Goal: Task Accomplishment & Management: Manage account settings

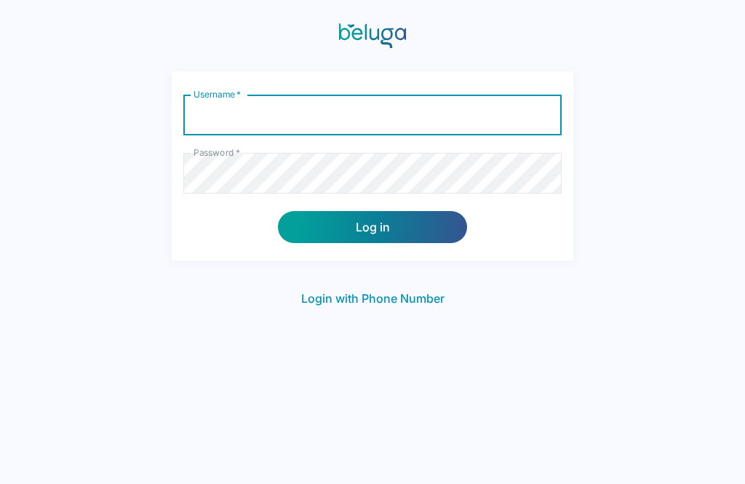
click at [464, 112] on input "Username   *" at bounding box center [372, 115] width 378 height 41
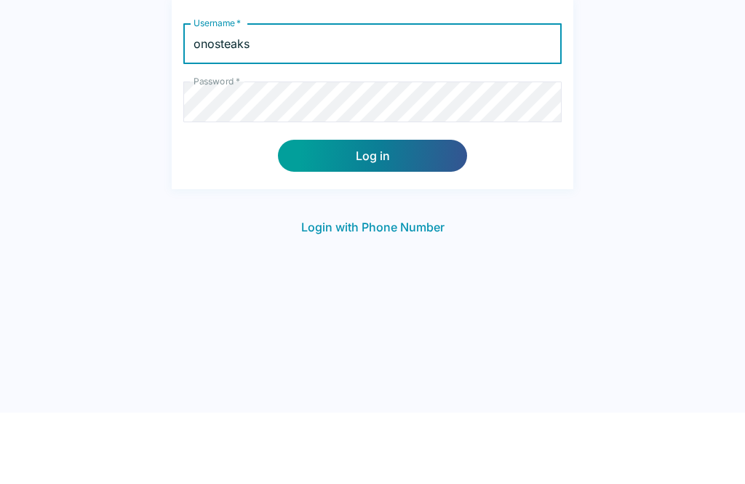
type input "onosteaks"
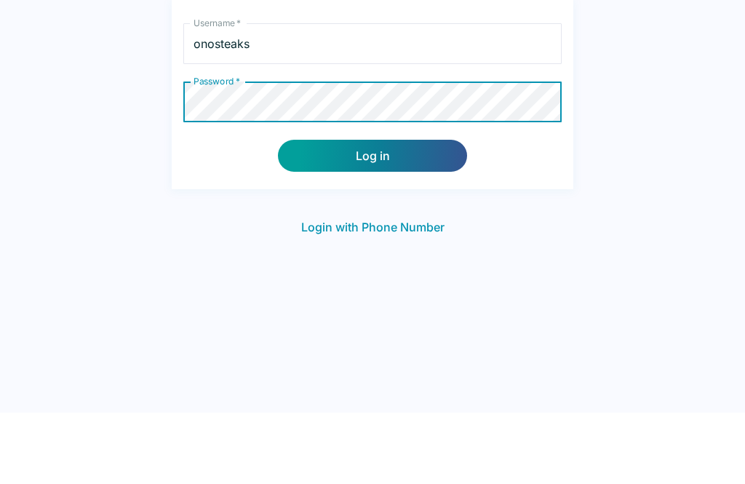
click at [402, 211] on button "Log in" at bounding box center [372, 227] width 189 height 32
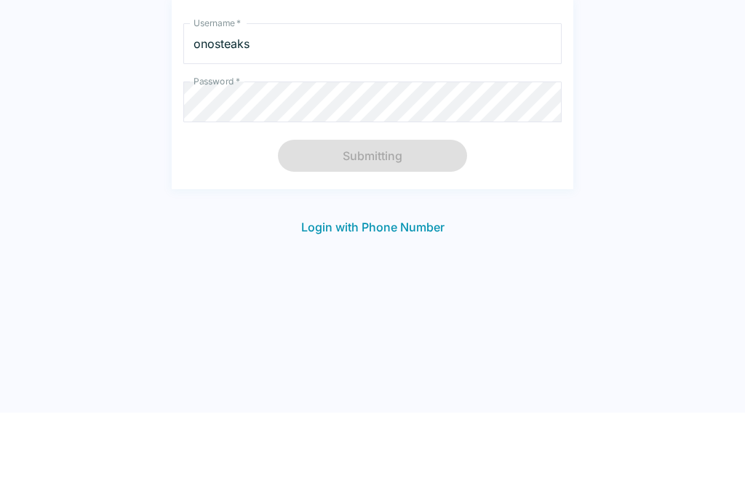
scroll to position [23, 0]
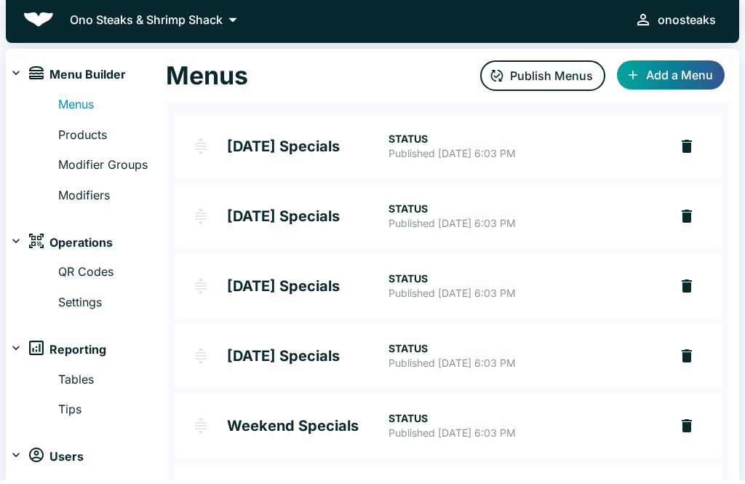
scroll to position [21, 0]
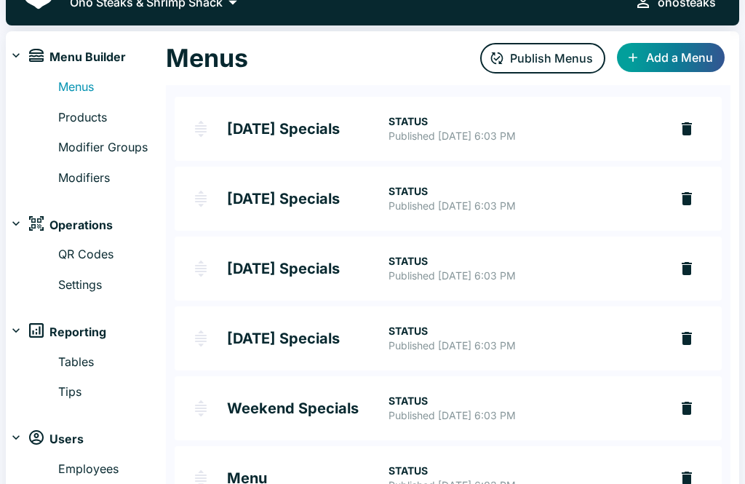
click at [239, 477] on h2 "Menu" at bounding box center [308, 478] width 162 height 15
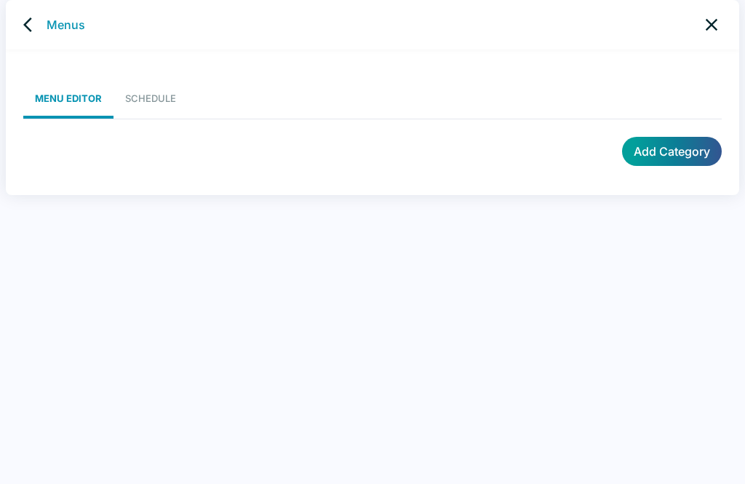
scroll to position [6, 0]
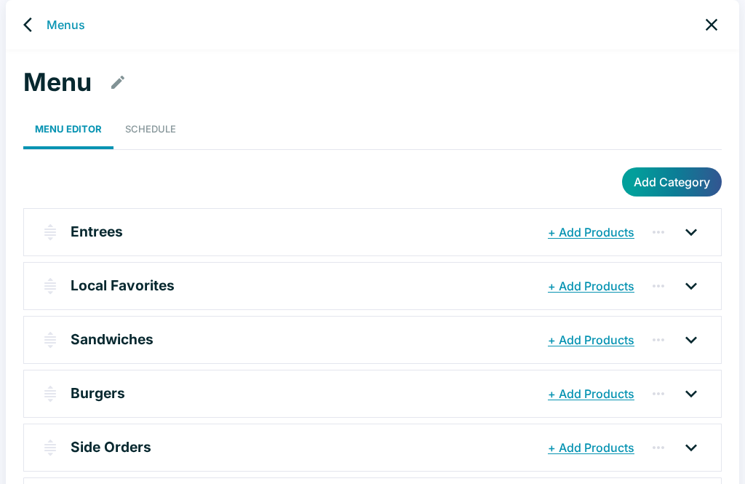
click at [694, 229] on icon at bounding box center [691, 231] width 12 height 7
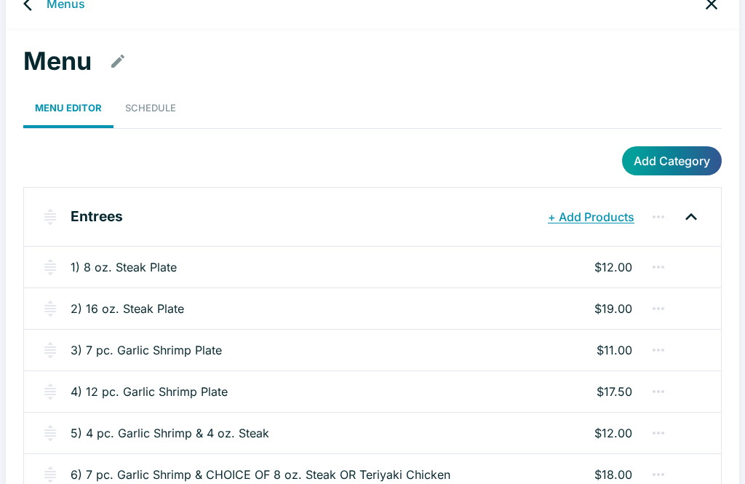
scroll to position [30, 0]
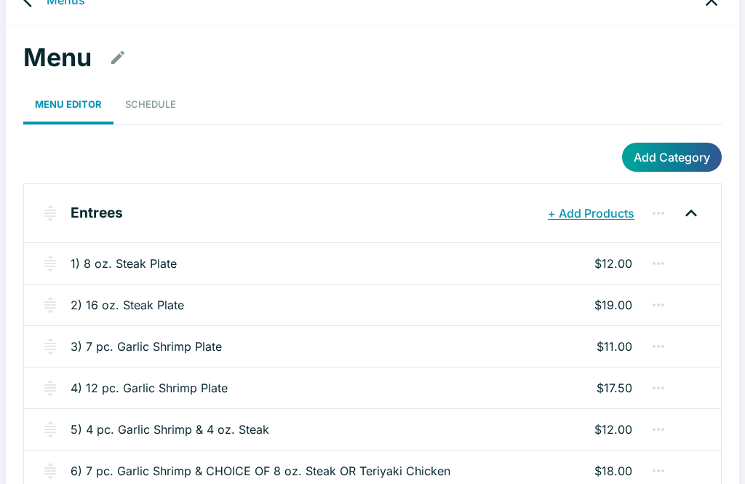
click at [244, 262] on div "1) 8 oz. Steak Plate $12.00" at bounding box center [372, 263] width 697 height 41
click at [534, 271] on div "1) 8 oz. Steak Plate $12.00" at bounding box center [372, 263] width 697 height 41
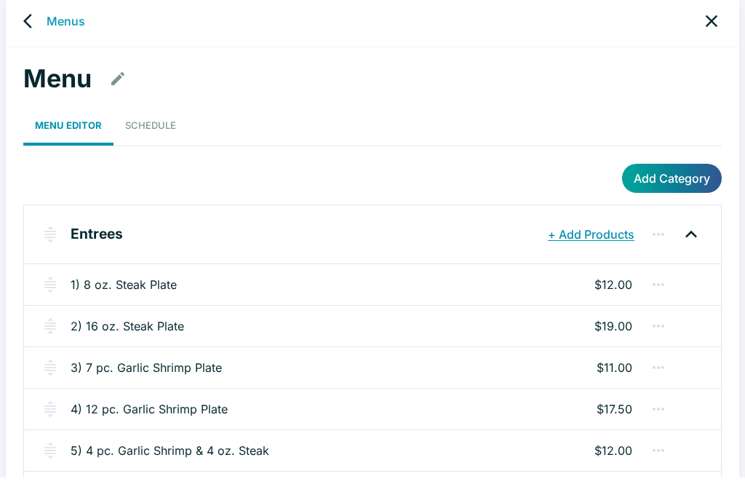
scroll to position [0, 0]
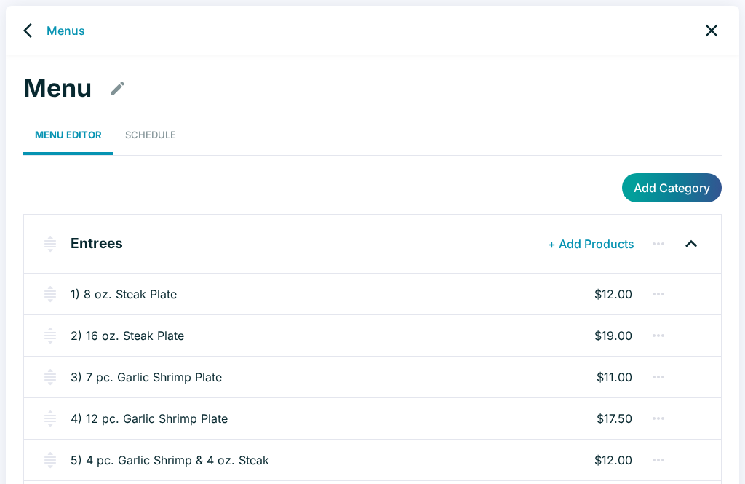
click at [34, 33] on icon "back" at bounding box center [31, 30] width 17 height 17
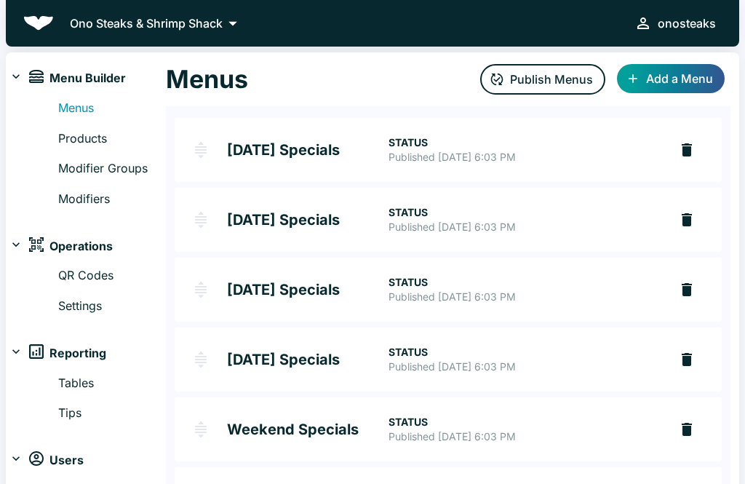
click at [89, 143] on link "Products" at bounding box center [112, 139] width 108 height 19
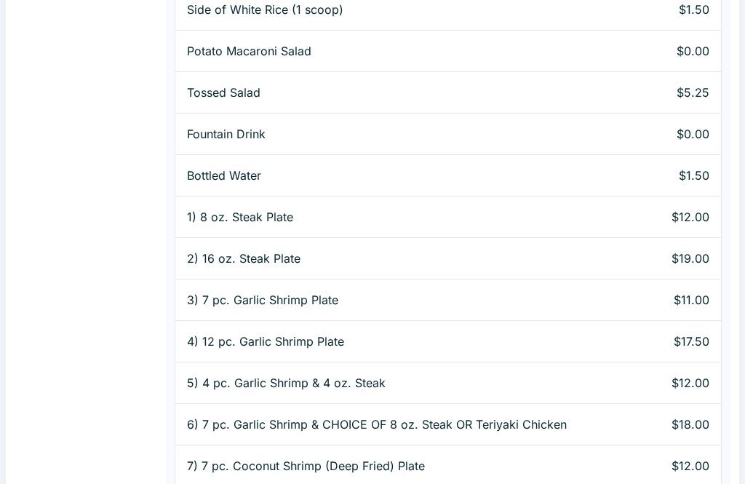
scroll to position [536, 0]
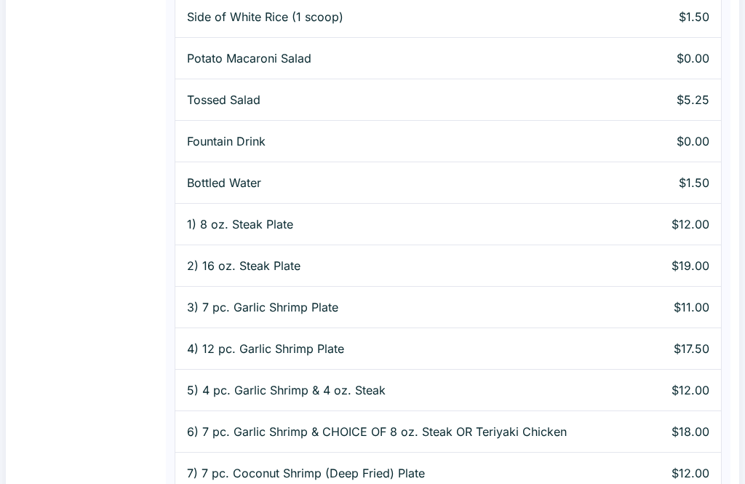
click at [621, 231] on p "1) 8 oz. Steak Plate" at bounding box center [416, 223] width 459 height 17
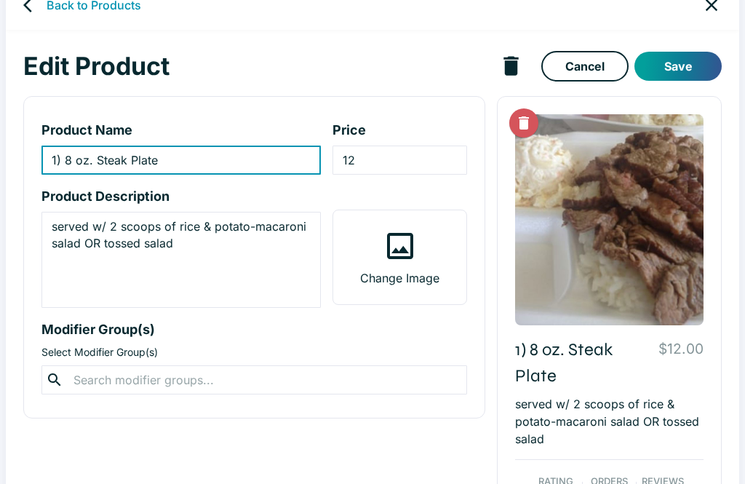
type input "1) 8 oz. Steak Plate"
type input "12"
type textarea "served w/ 2 scoops of rice & potato-macaroni salad OR tossed salad"
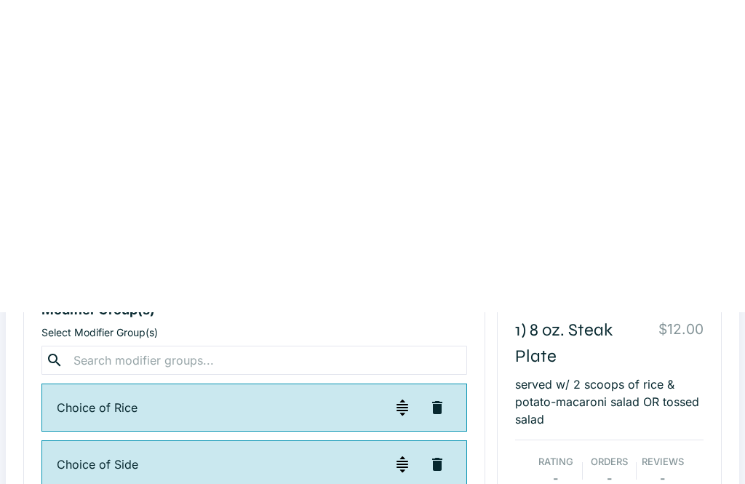
scroll to position [0, 0]
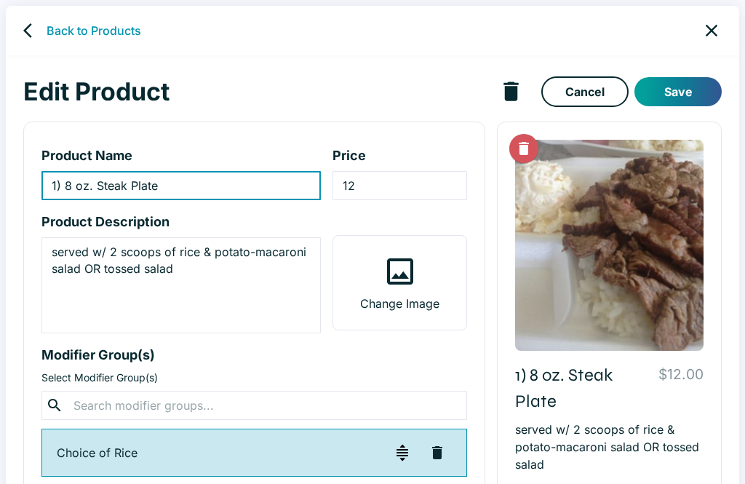
click at [33, 25] on icon "back" at bounding box center [31, 30] width 17 height 17
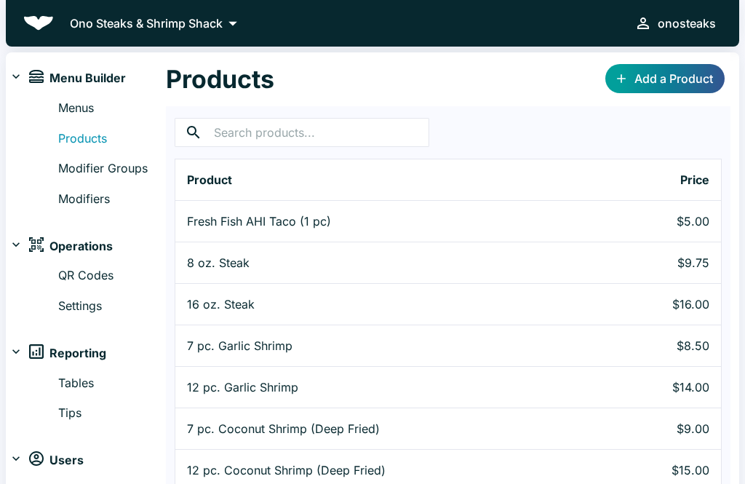
click at [209, 221] on p "Fresh Fish AHI Taco (1 pc)" at bounding box center [416, 220] width 459 height 17
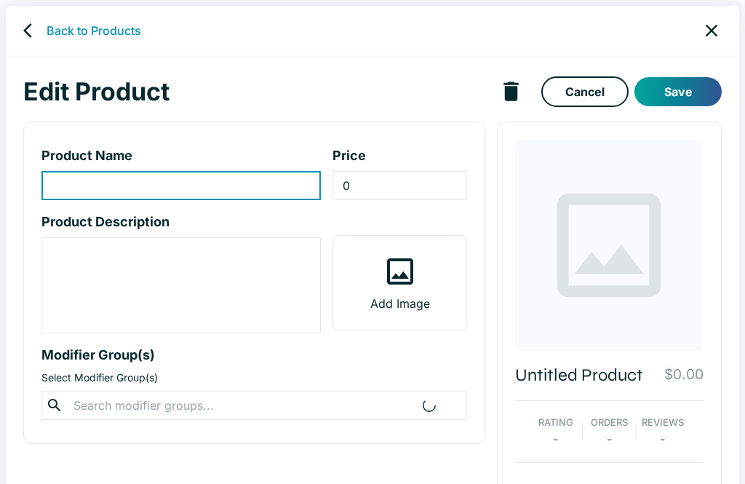
type input "Fresh Fish AHI Taco (1 pc)"
type input "5"
type textarea "fresh fish topped w/ sweet chili aioli, shredded cabbage, papaya-mango salsa on…"
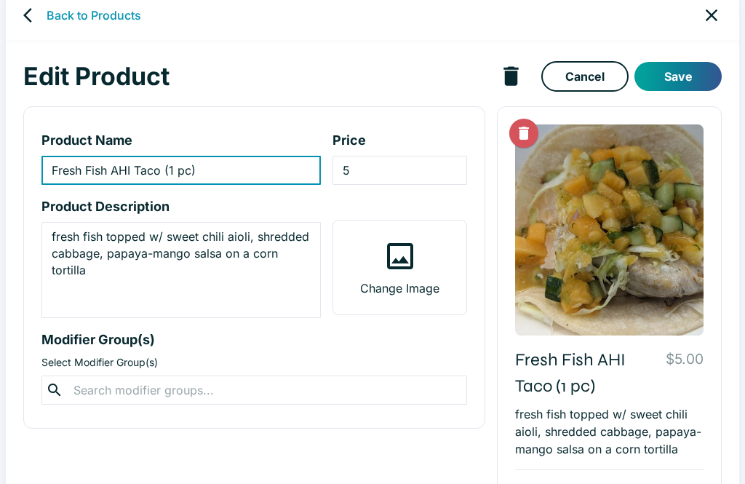
scroll to position [15, 0]
click at [39, 15] on icon "back" at bounding box center [31, 15] width 17 height 17
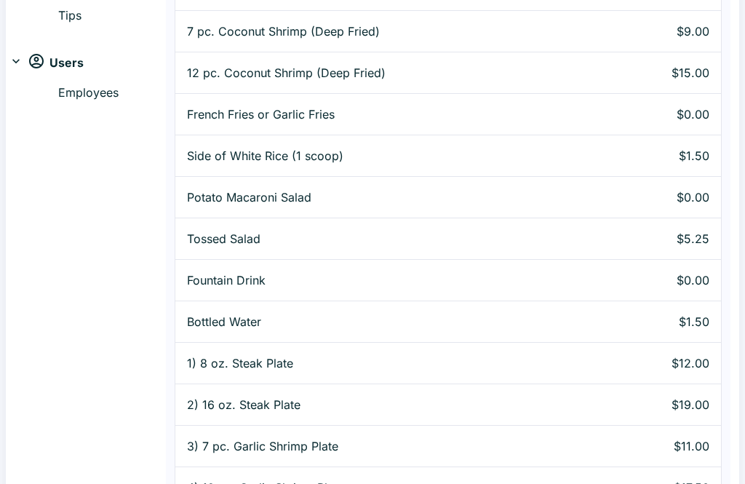
scroll to position [397, 0]
click at [567, 363] on p "1) 8 oz. Steak Plate" at bounding box center [416, 362] width 459 height 17
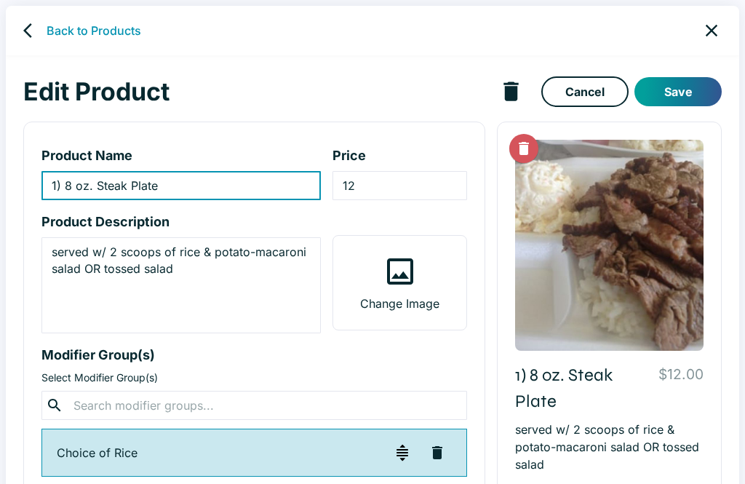
click at [36, 31] on icon "back" at bounding box center [31, 30] width 17 height 17
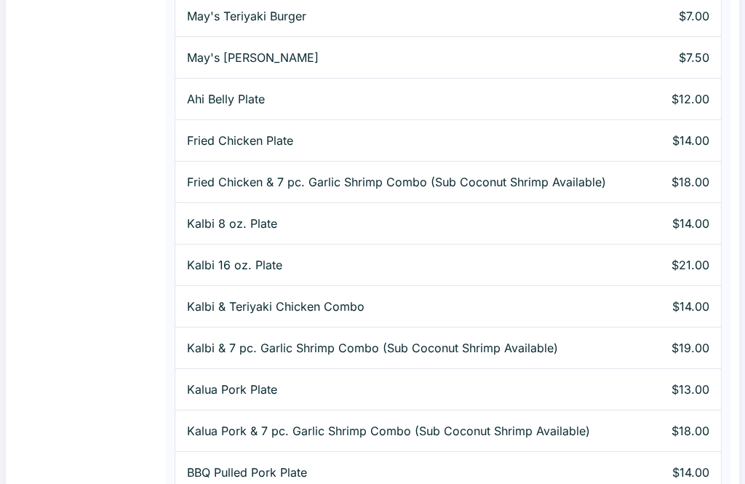
scroll to position [1803, 0]
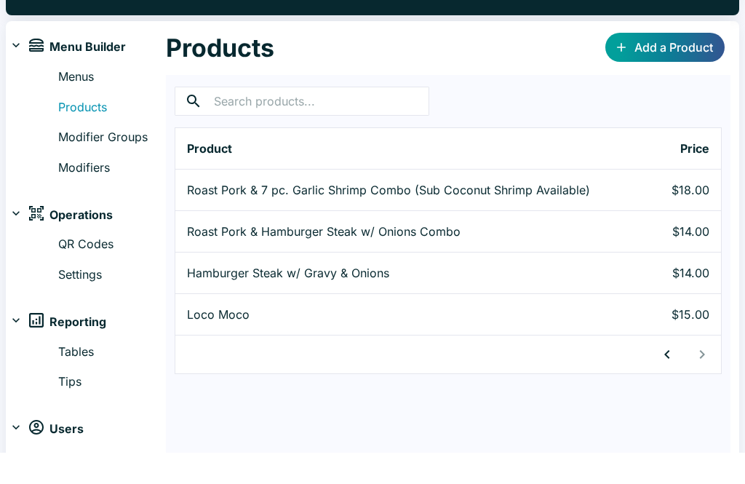
scroll to position [32, 0]
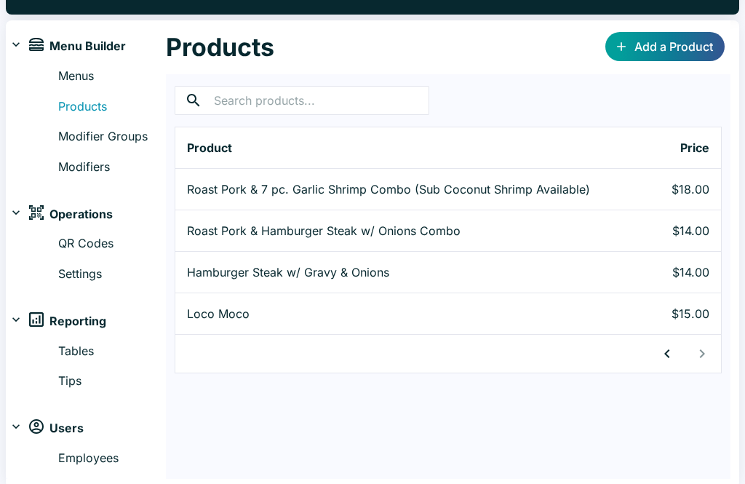
click at [670, 185] on p "$18.00" at bounding box center [686, 188] width 45 height 17
